Goal: Find specific page/section

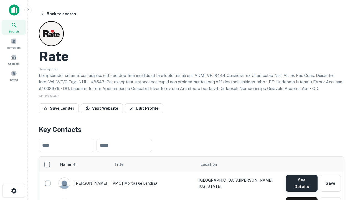
click at [301, 180] on button "See Details" at bounding box center [302, 183] width 32 height 17
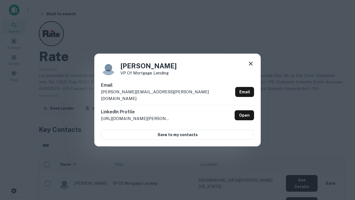
click at [251, 67] on icon at bounding box center [250, 63] width 7 height 7
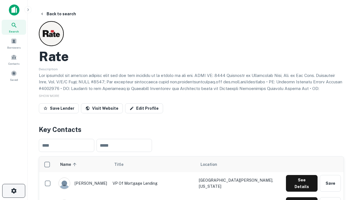
click at [14, 191] on icon "button" at bounding box center [14, 190] width 7 height 7
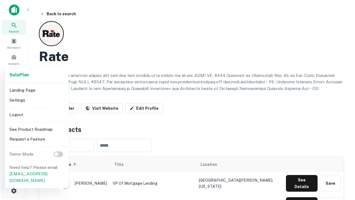
click at [37, 114] on li "Logout" at bounding box center [36, 115] width 59 height 10
